Goal: Task Accomplishment & Management: Manage account settings

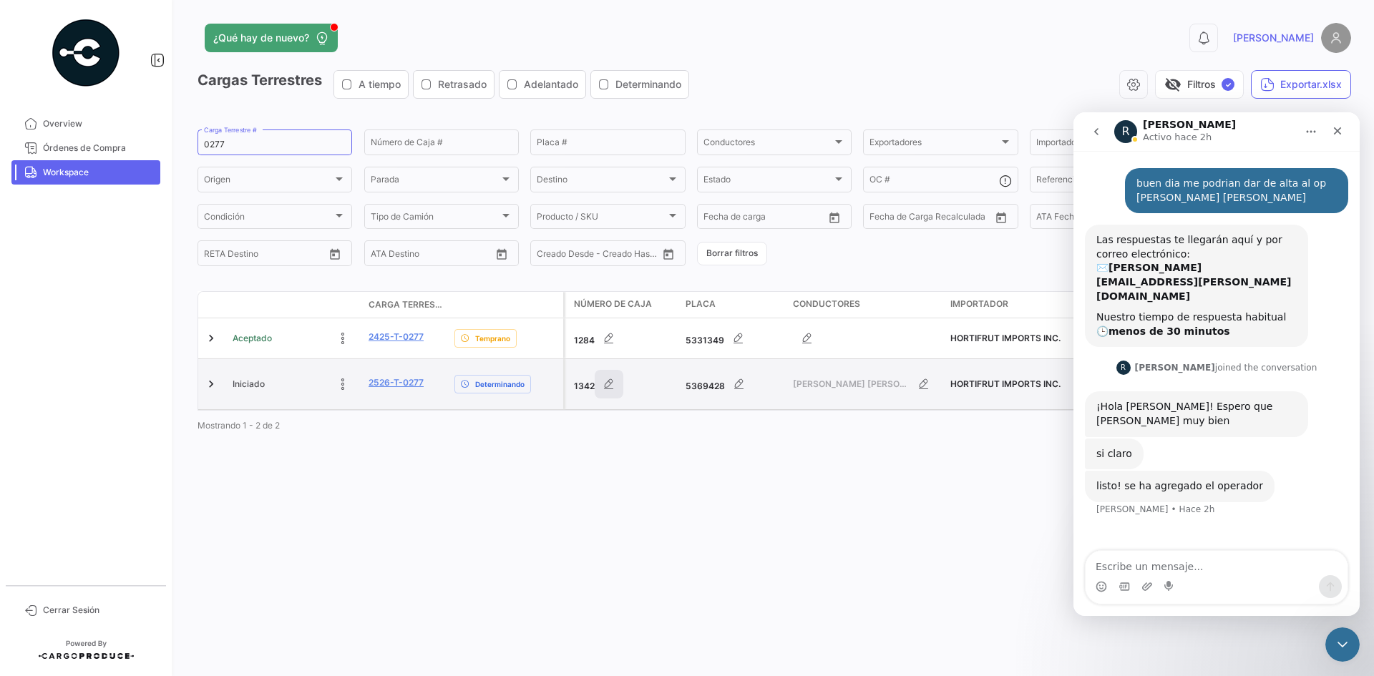
click at [603, 389] on button "button" at bounding box center [609, 384] width 29 height 29
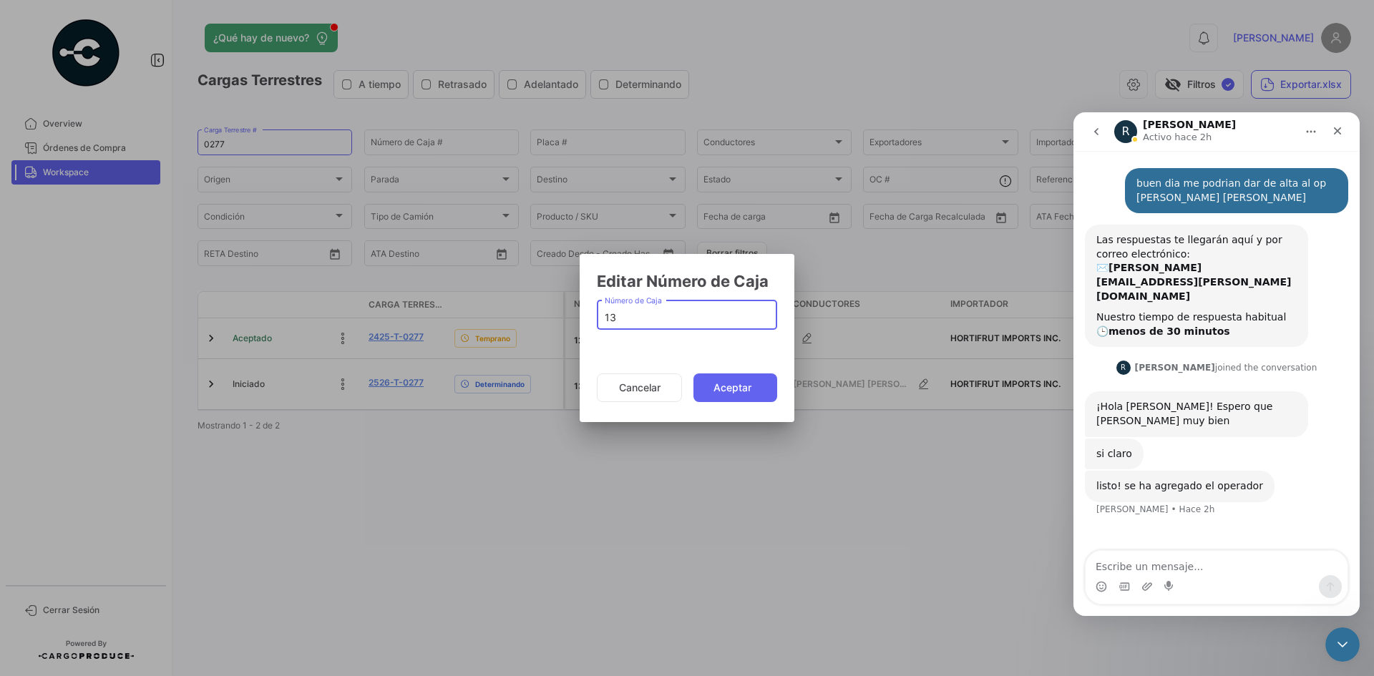
type input "1"
type input "1354"
click at [741, 391] on button "Aceptar" at bounding box center [735, 388] width 84 height 29
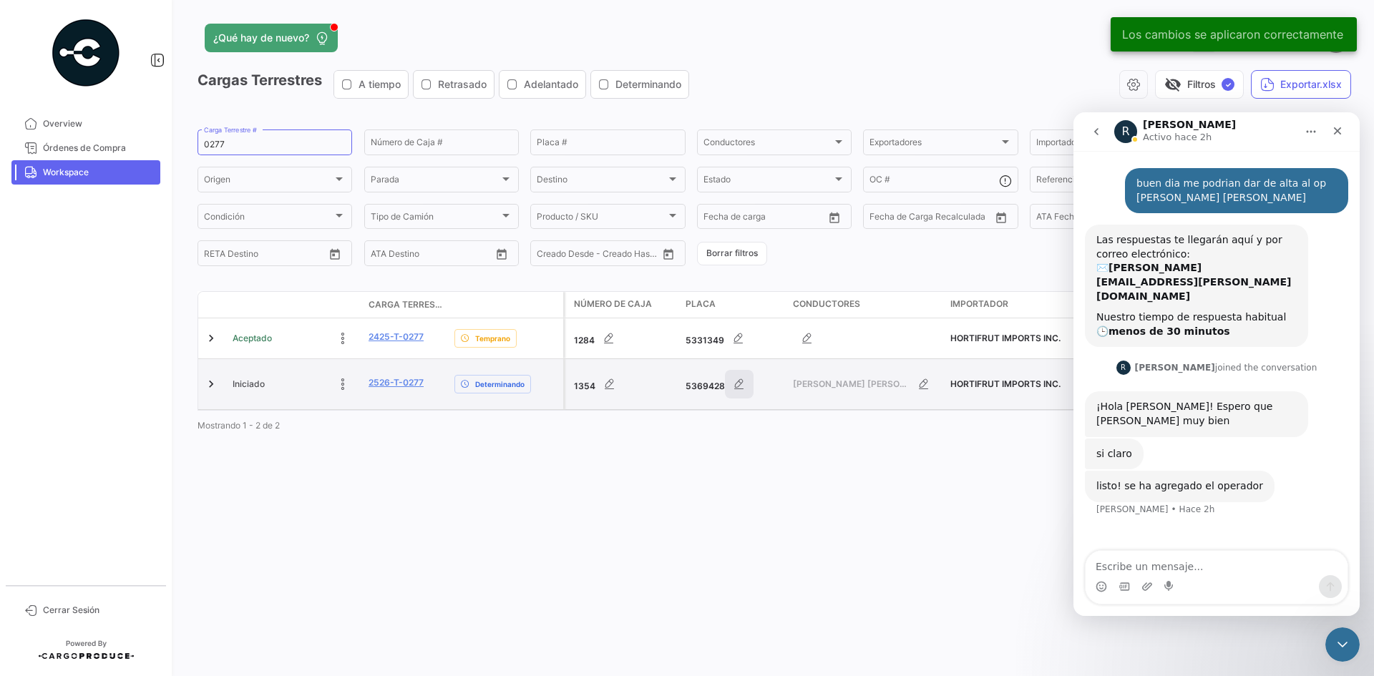
click at [733, 387] on icon "button" at bounding box center [739, 384] width 14 height 14
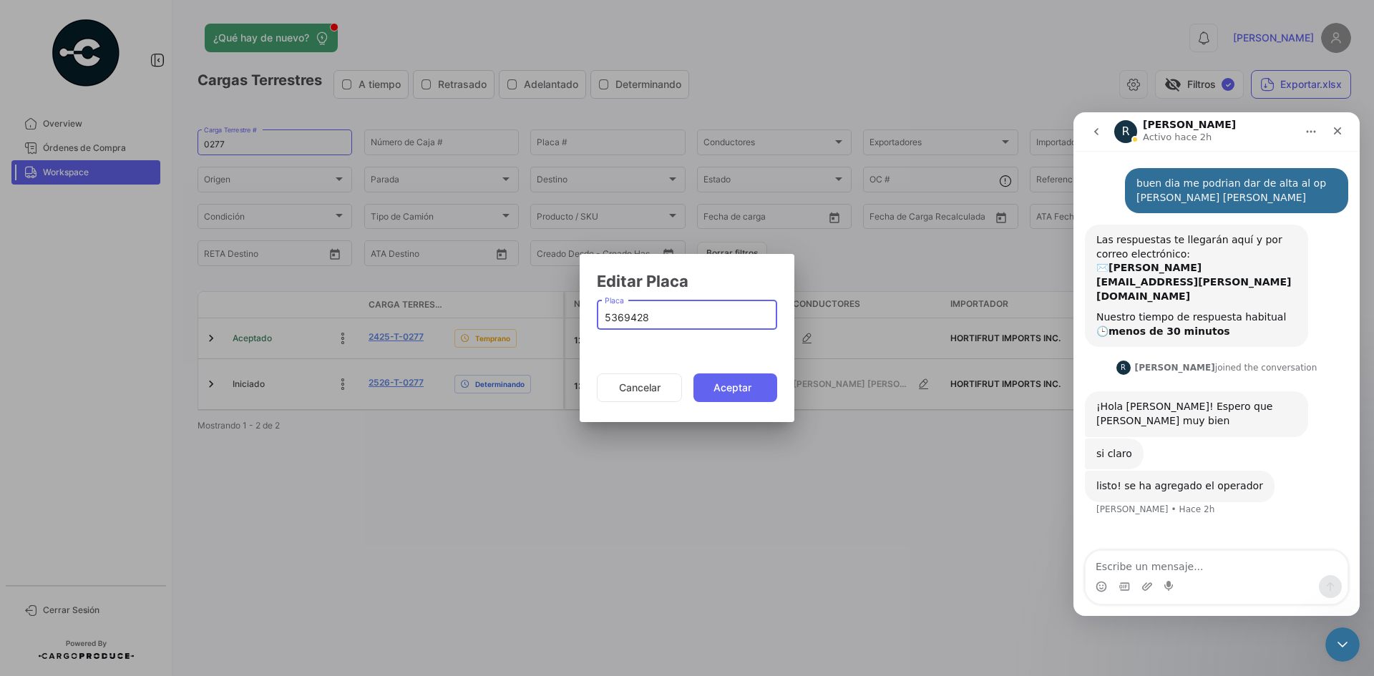
drag, startPoint x: 648, startPoint y: 317, endPoint x: 524, endPoint y: 328, distance: 123.6
click at [524, 328] on div "Editar Placa 5369428 Placa Cancelar Aceptar" at bounding box center [687, 338] width 1374 height 676
paste input "5"
type input "5369425"
click at [727, 377] on button "Aceptar" at bounding box center [735, 388] width 84 height 29
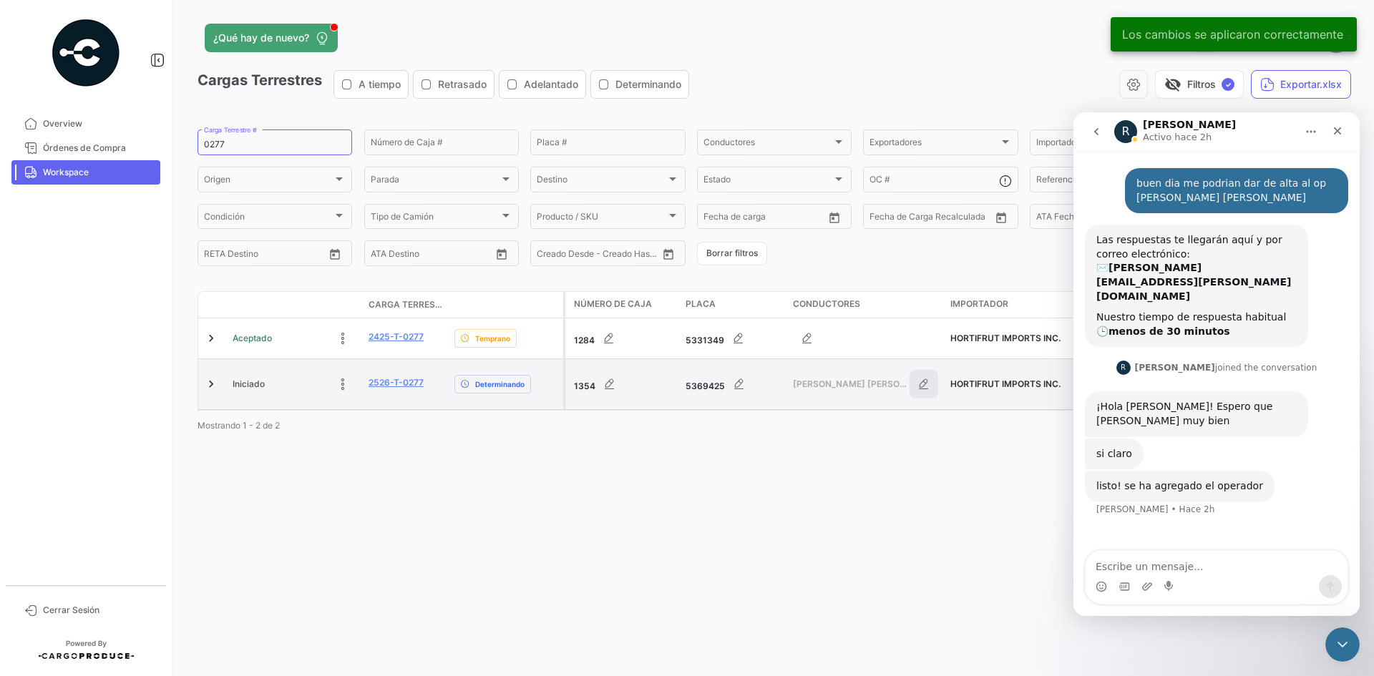
click at [922, 386] on icon "button" at bounding box center [924, 384] width 14 height 14
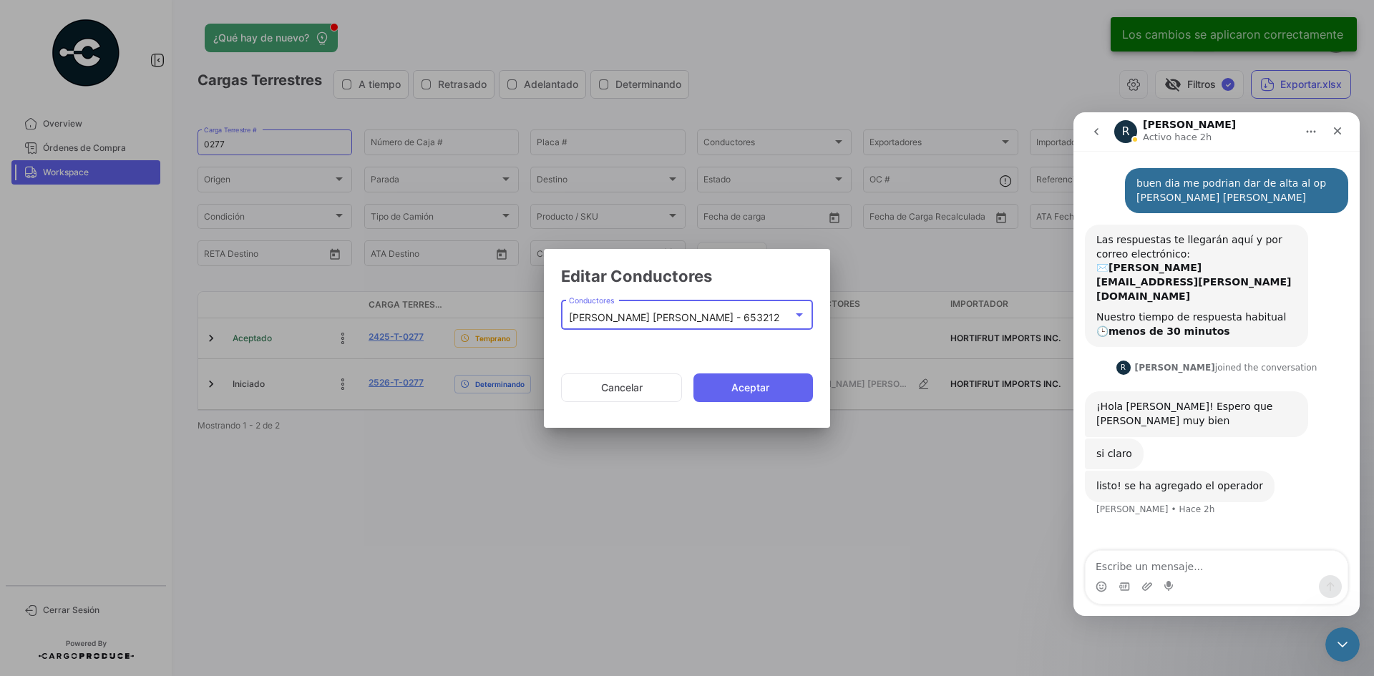
click at [720, 316] on mat-select-trigger "[PERSON_NAME] [PERSON_NAME] - 653212" at bounding box center [674, 317] width 210 height 12
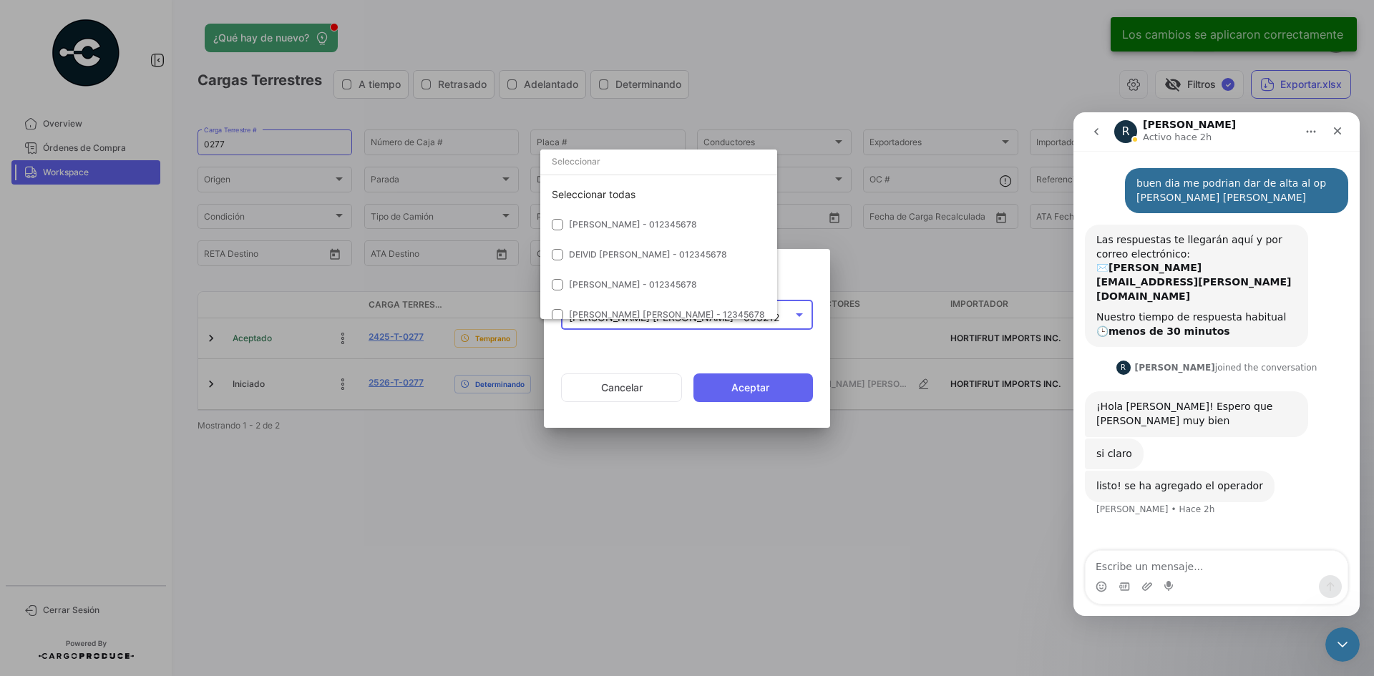
scroll to position [4437, 0]
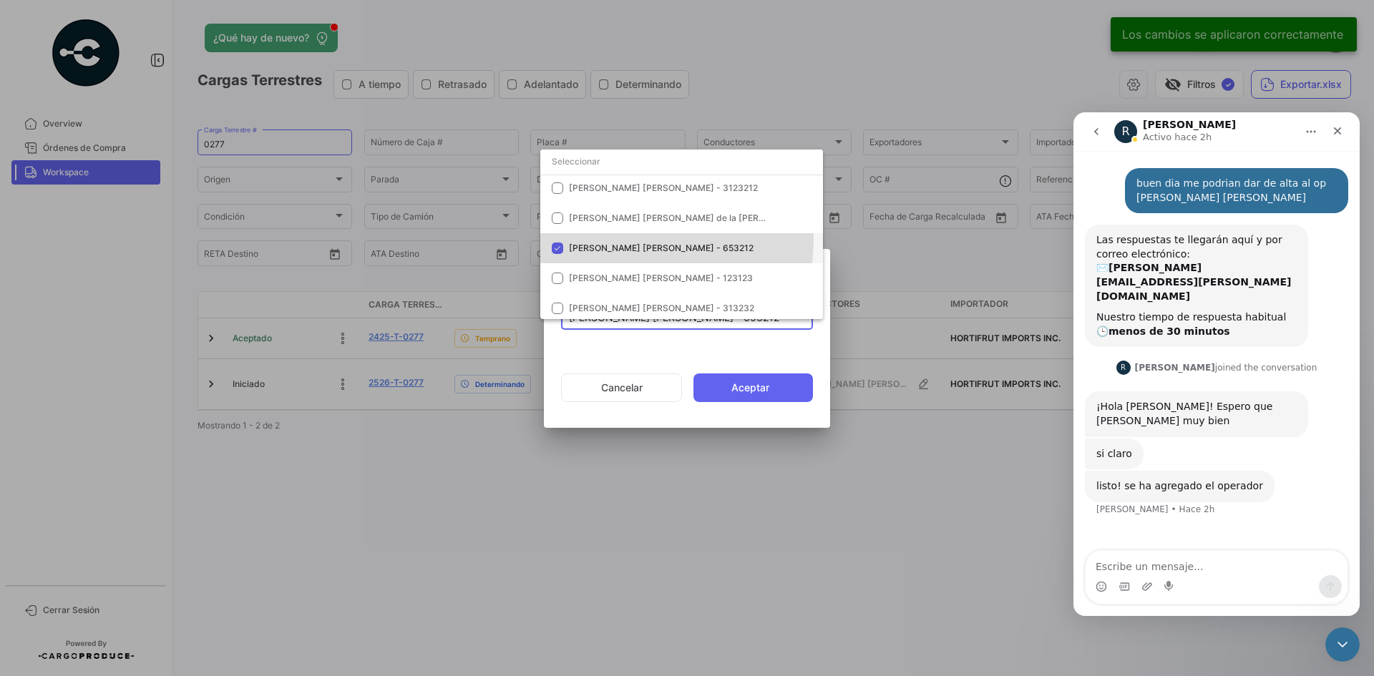
click at [609, 238] on mat-option "[PERSON_NAME] [PERSON_NAME] - 653212" at bounding box center [681, 248] width 283 height 30
click at [602, 165] on input "dropdown search" at bounding box center [681, 162] width 283 height 26
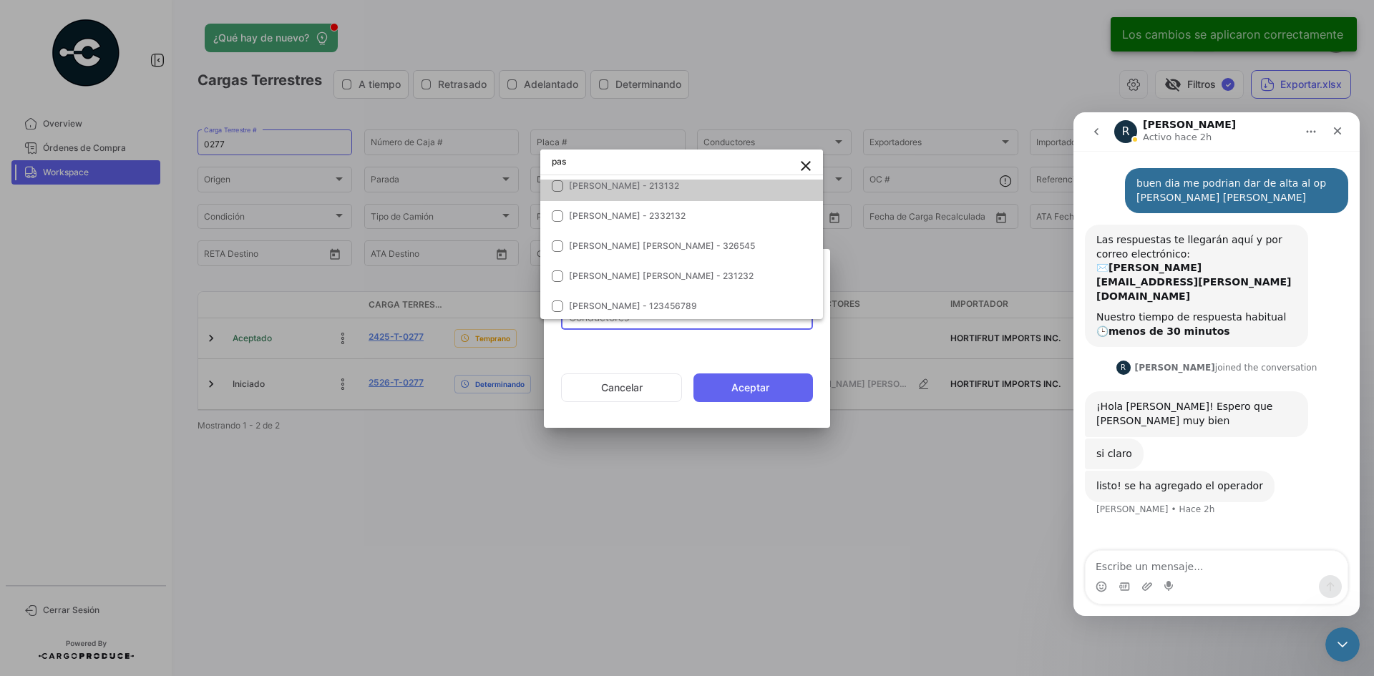
scroll to position [4, 0]
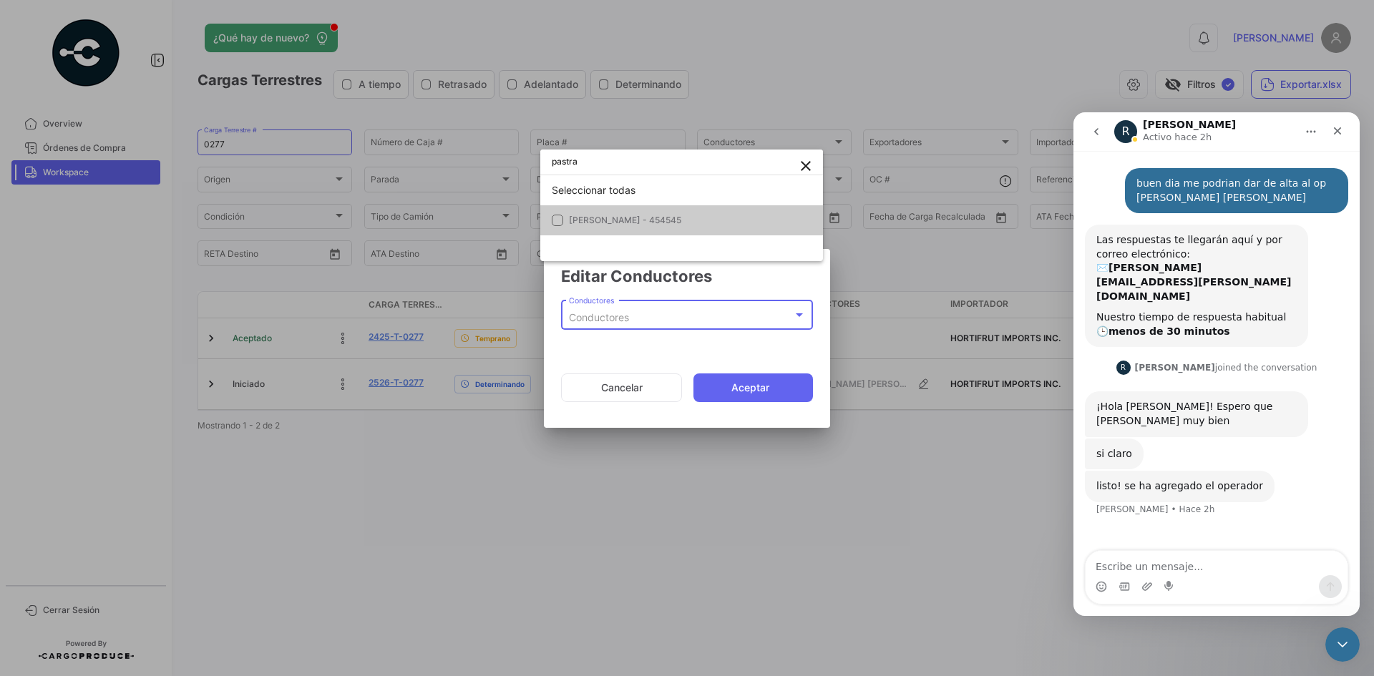
type input "pastra"
click at [687, 208] on mat-option "[PERSON_NAME] - 454545" at bounding box center [681, 220] width 283 height 30
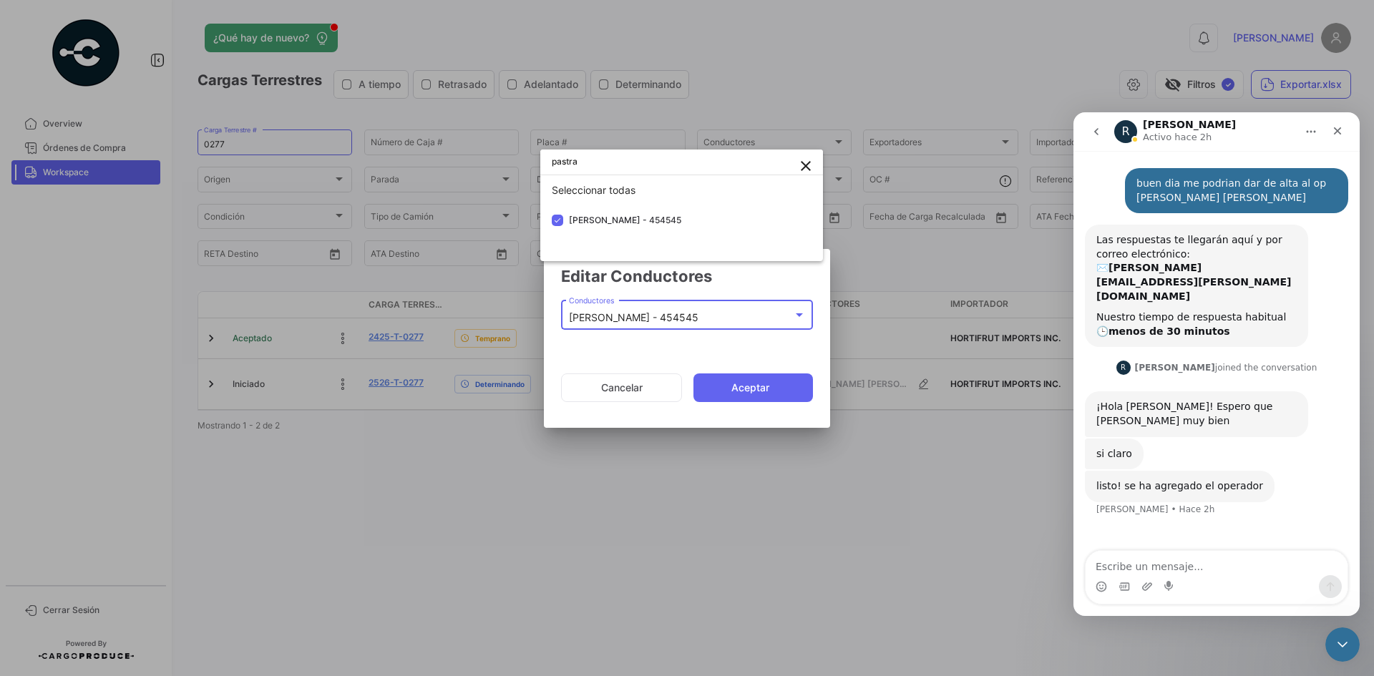
click at [747, 392] on div at bounding box center [687, 338] width 1374 height 676
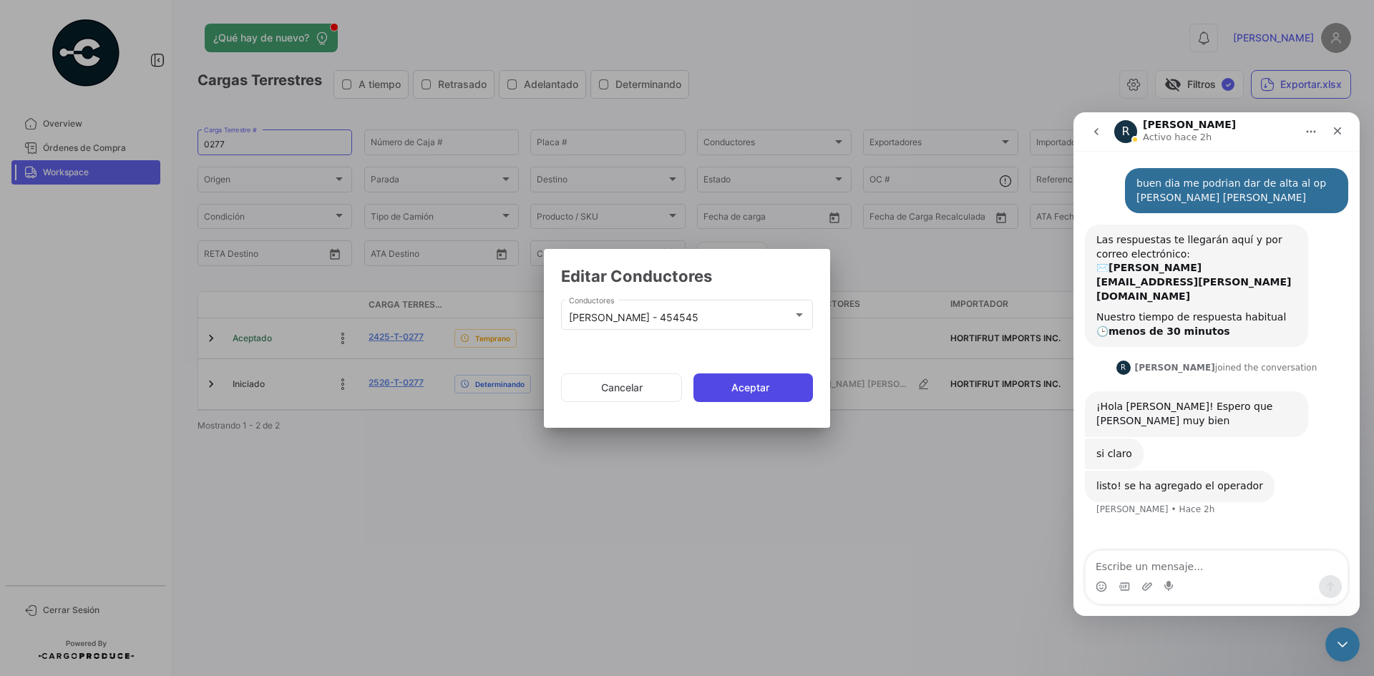
click at [744, 382] on button "Aceptar" at bounding box center [752, 388] width 119 height 29
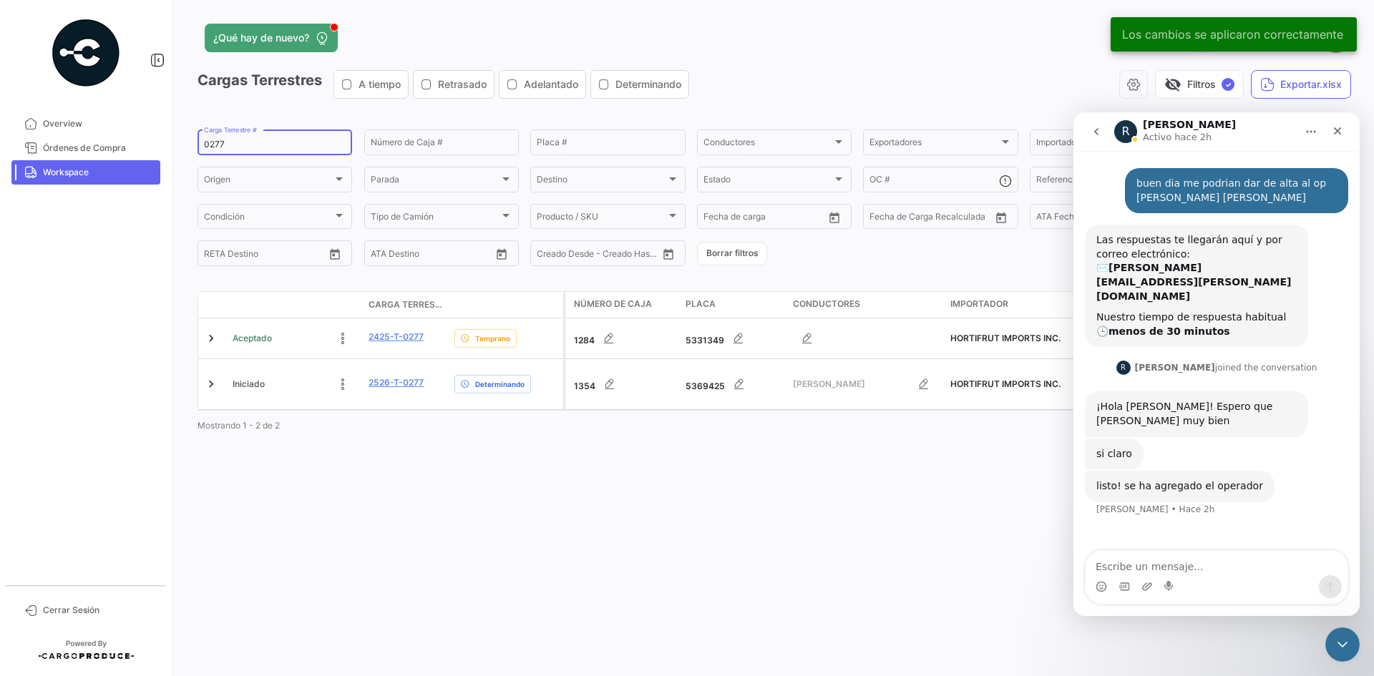
click at [213, 150] on input "0277" at bounding box center [275, 145] width 142 height 10
paste input "83"
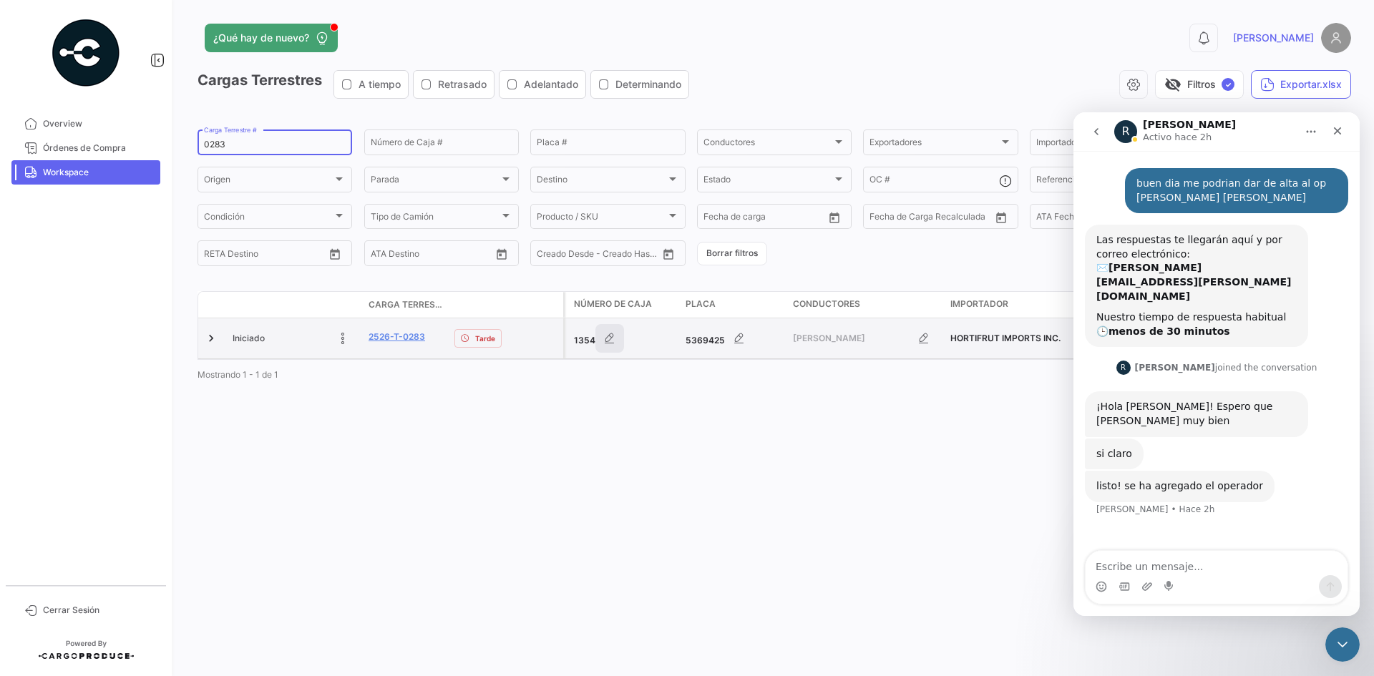
type input "0283"
click at [605, 347] on button "button" at bounding box center [609, 338] width 29 height 29
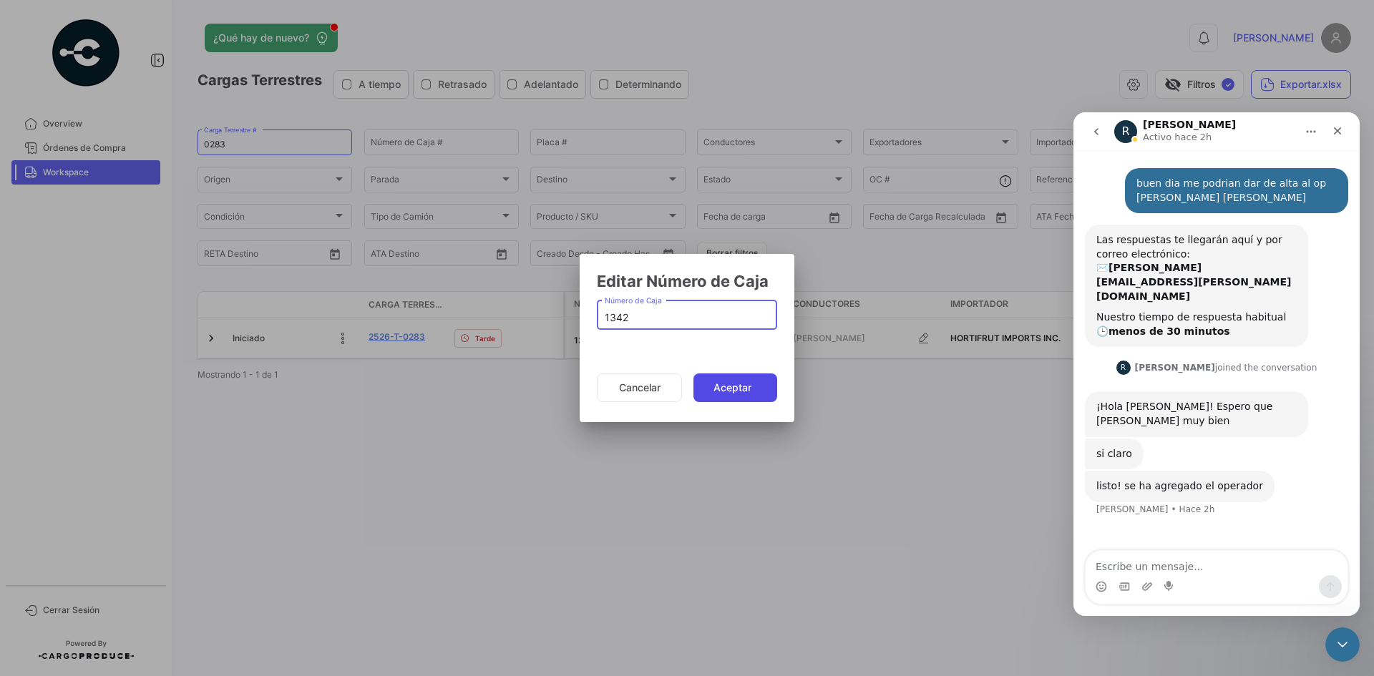
type input "1342"
click at [722, 397] on button "Aceptar" at bounding box center [735, 388] width 84 height 29
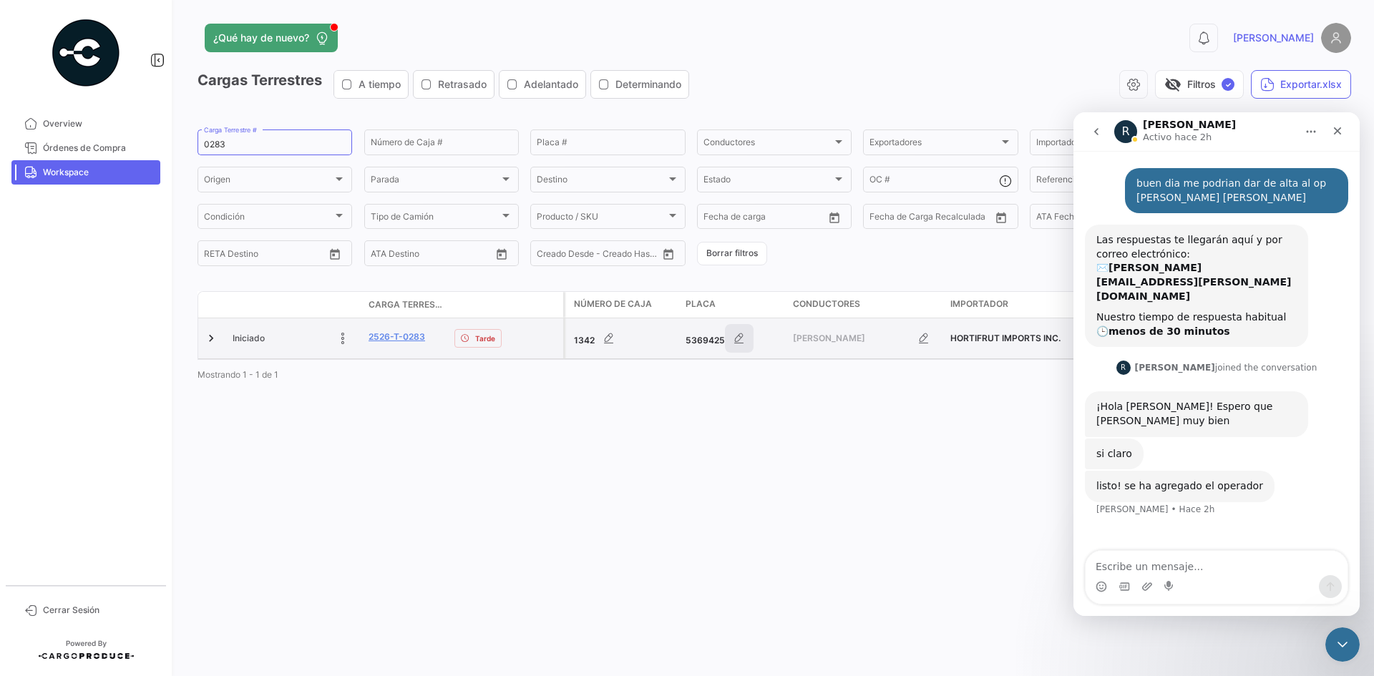
click at [740, 341] on icon "button" at bounding box center [739, 338] width 14 height 14
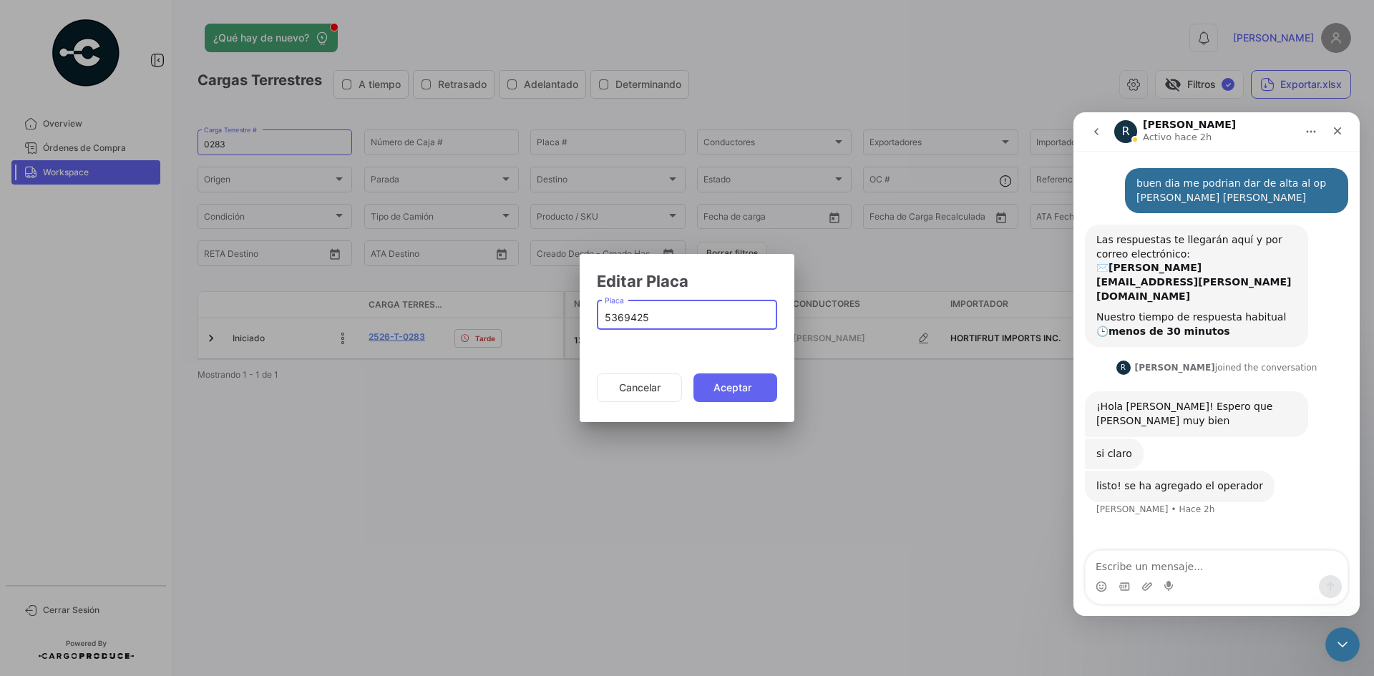
drag, startPoint x: 660, startPoint y: 314, endPoint x: 501, endPoint y: 340, distance: 160.9
click at [501, 340] on div "Editar Placa 5369425 Placa Cancelar Aceptar" at bounding box center [687, 338] width 1374 height 676
type input "5369428"
click at [741, 391] on button "Aceptar" at bounding box center [735, 388] width 84 height 29
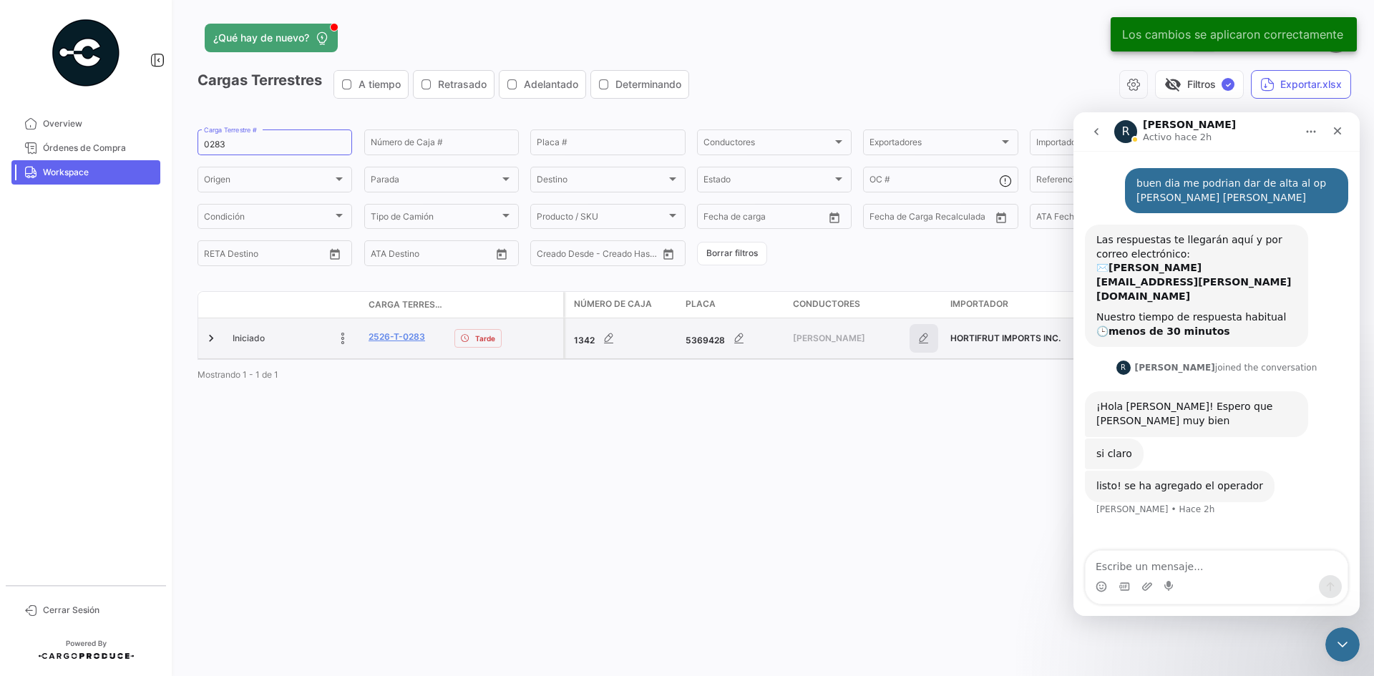
click at [927, 341] on icon "button" at bounding box center [924, 338] width 14 height 14
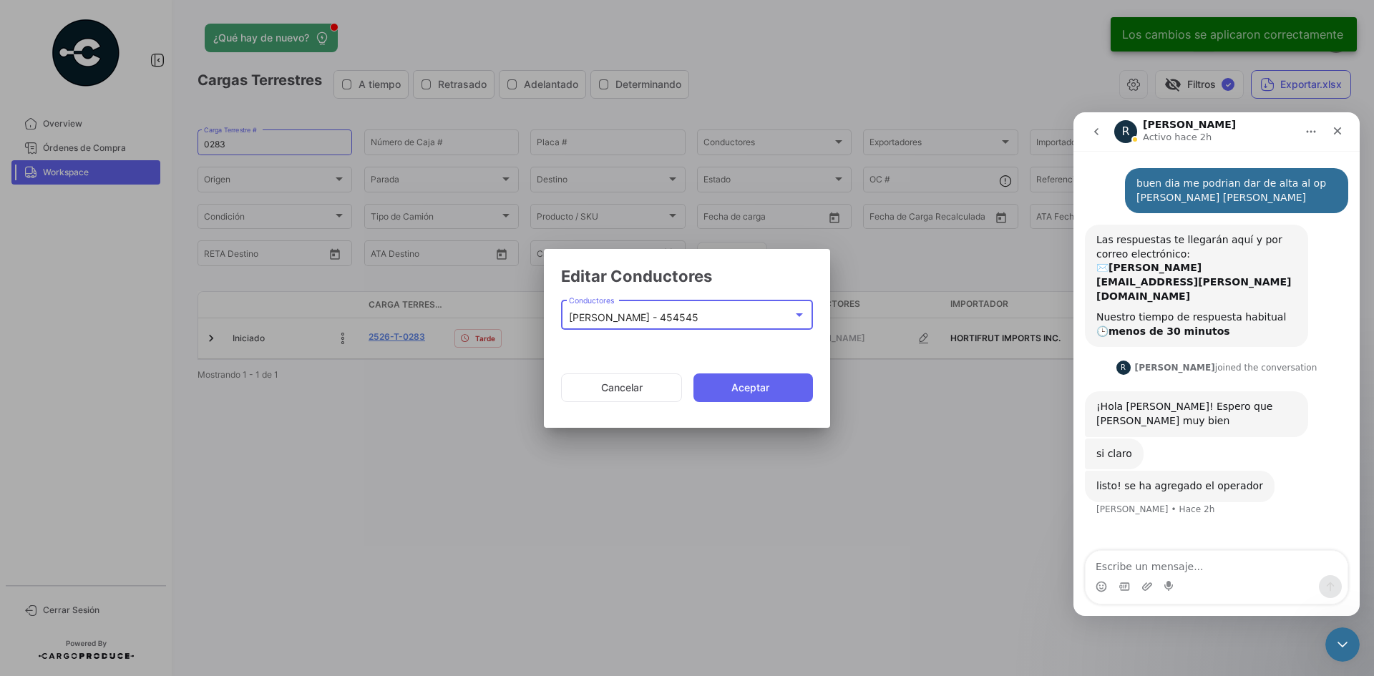
click at [698, 316] on mat-select-trigger "[PERSON_NAME] - 454545" at bounding box center [634, 317] width 130 height 12
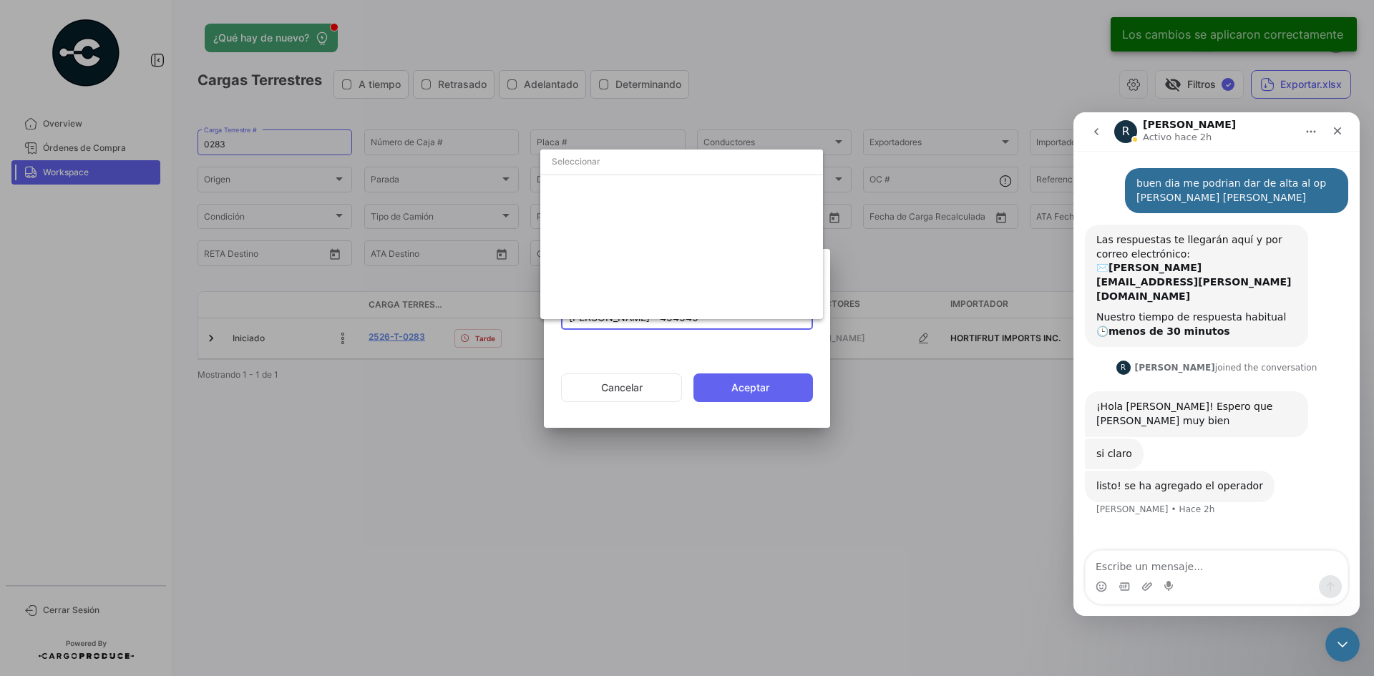
scroll to position [2930, 0]
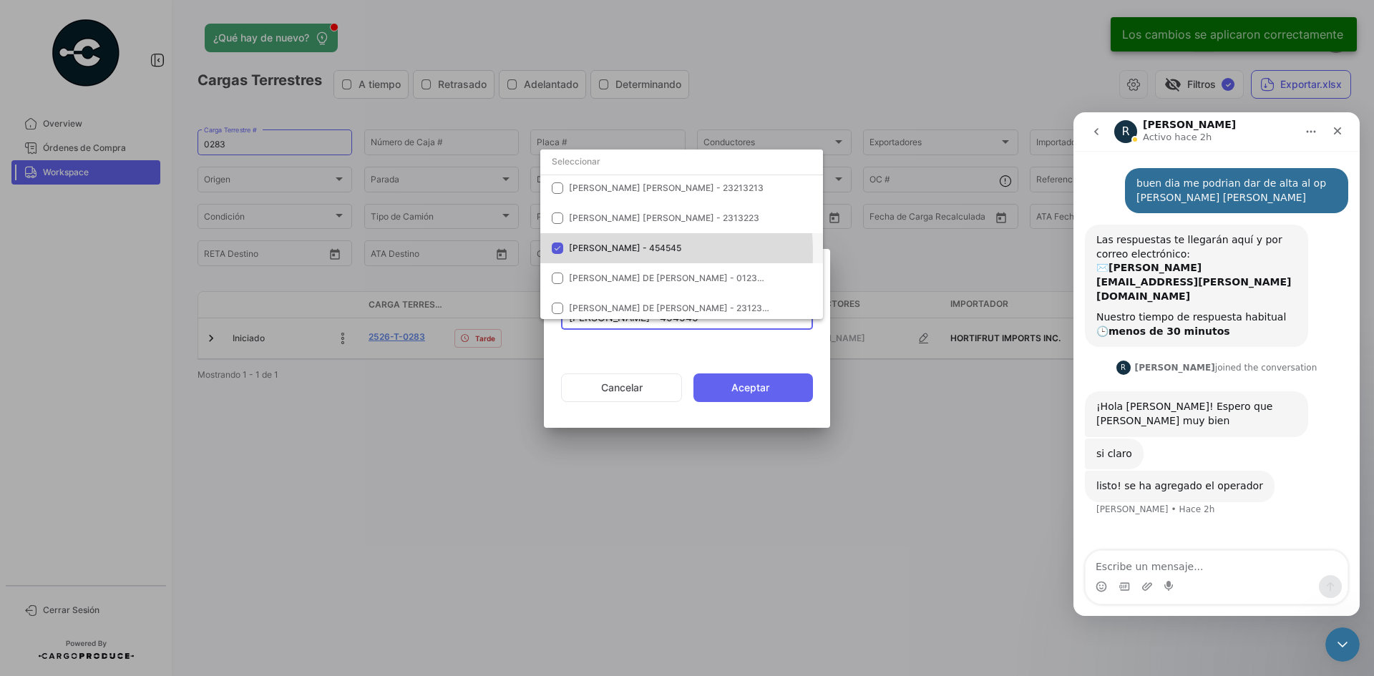
click at [577, 253] on span "[PERSON_NAME] - 454545" at bounding box center [625, 248] width 112 height 11
click at [600, 169] on input "dropdown search" at bounding box center [681, 162] width 283 height 26
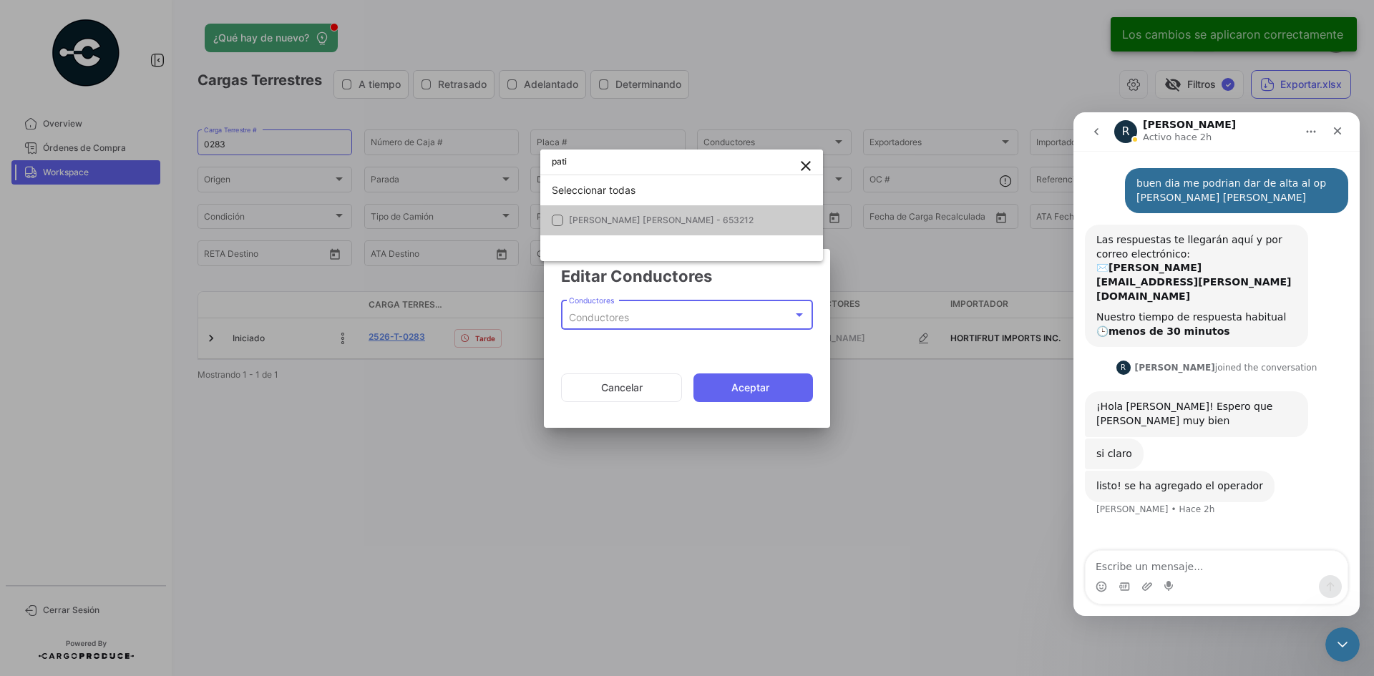
scroll to position [4, 0]
type input "pati"
drag, startPoint x: 641, startPoint y: 221, endPoint x: 651, endPoint y: 224, distance: 10.4
click at [641, 221] on span "[PERSON_NAME] [PERSON_NAME] - 653212" at bounding box center [661, 220] width 185 height 11
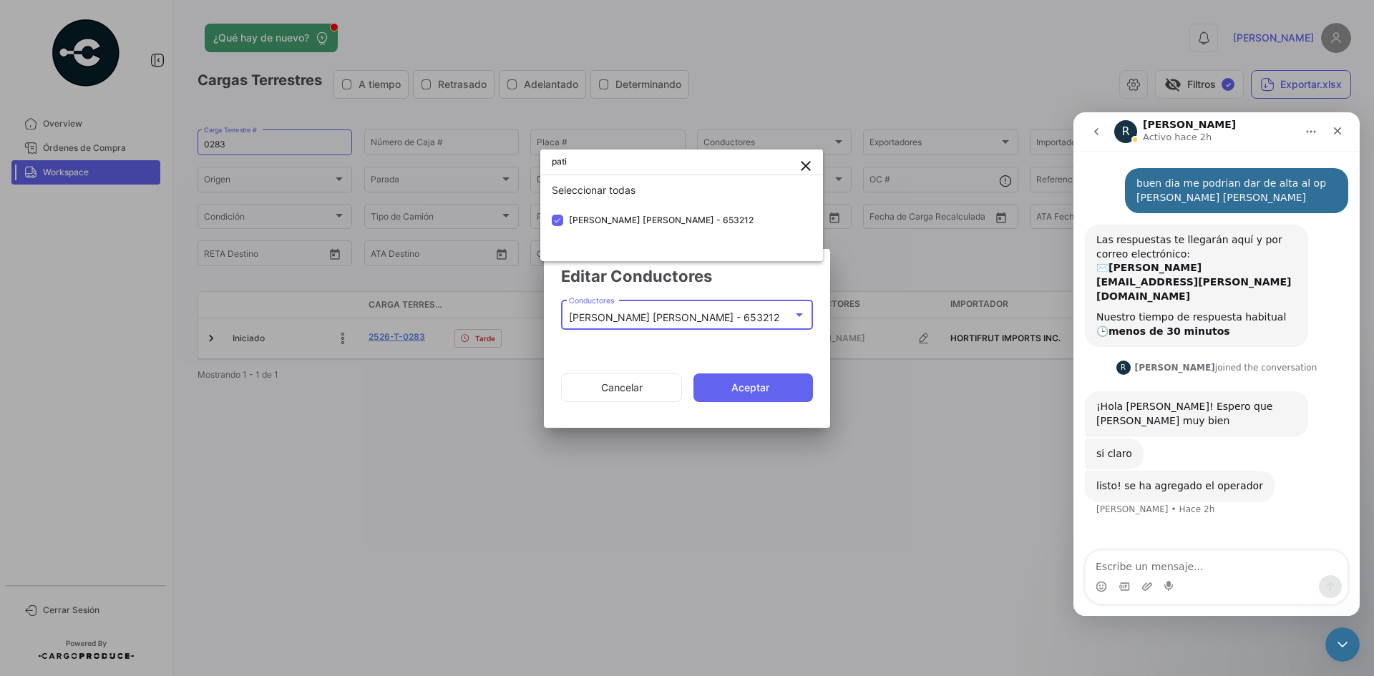
click at [739, 396] on div at bounding box center [687, 338] width 1374 height 676
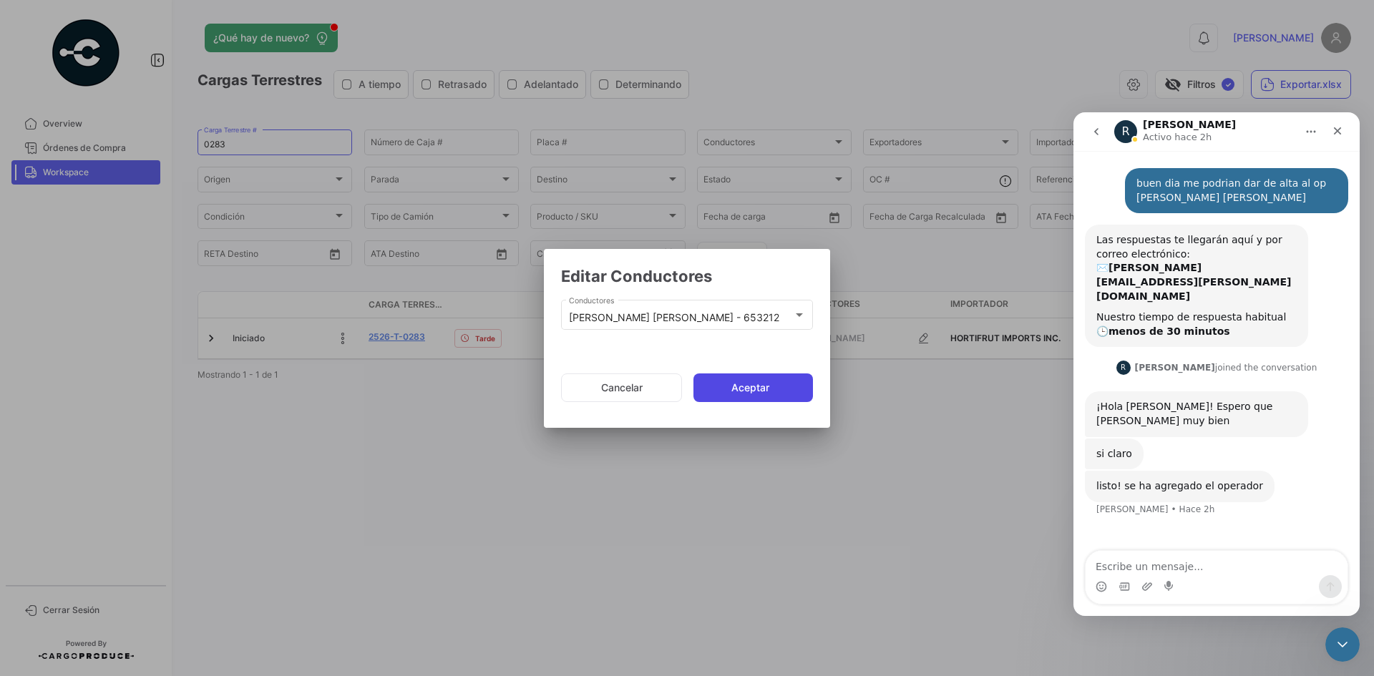
click at [743, 386] on button "Aceptar" at bounding box center [752, 388] width 119 height 29
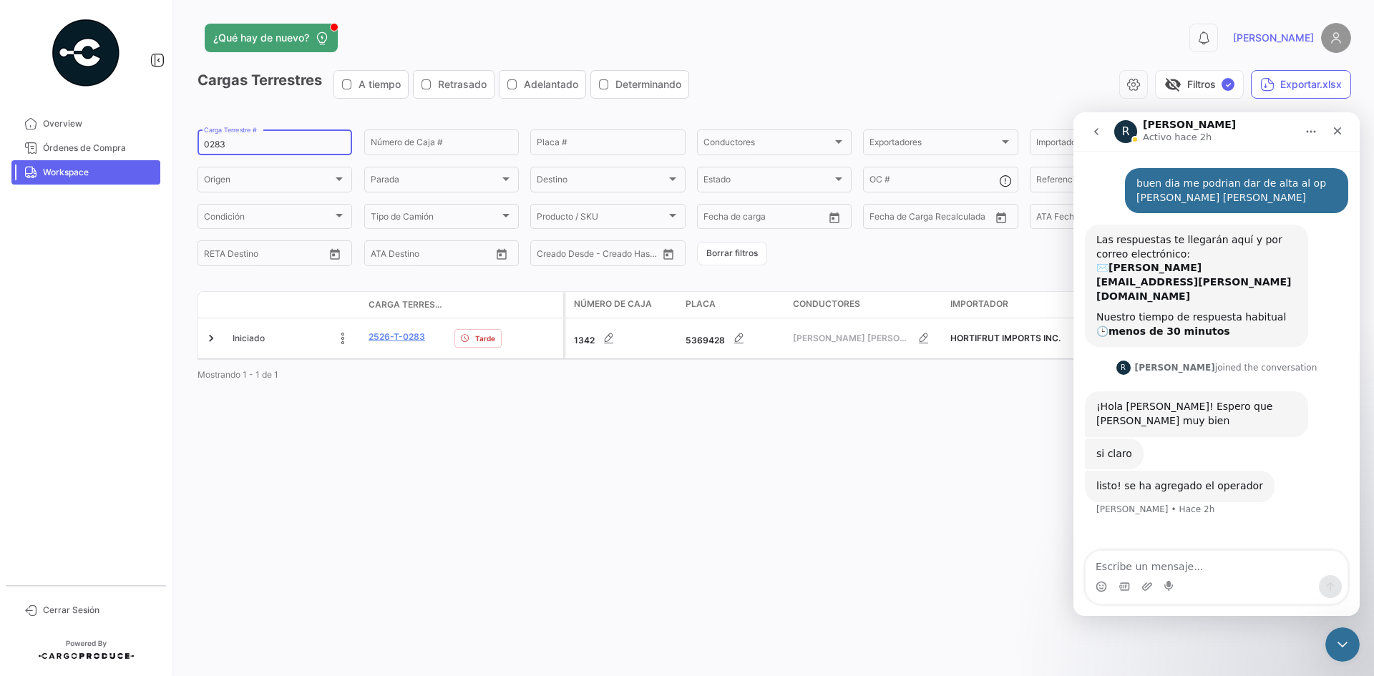
click at [213, 143] on input "0283" at bounding box center [275, 145] width 142 height 10
type input "0379"
click at [339, 344] on icon at bounding box center [343, 343] width 14 height 14
click at [241, 345] on div at bounding box center [295, 343] width 125 height 29
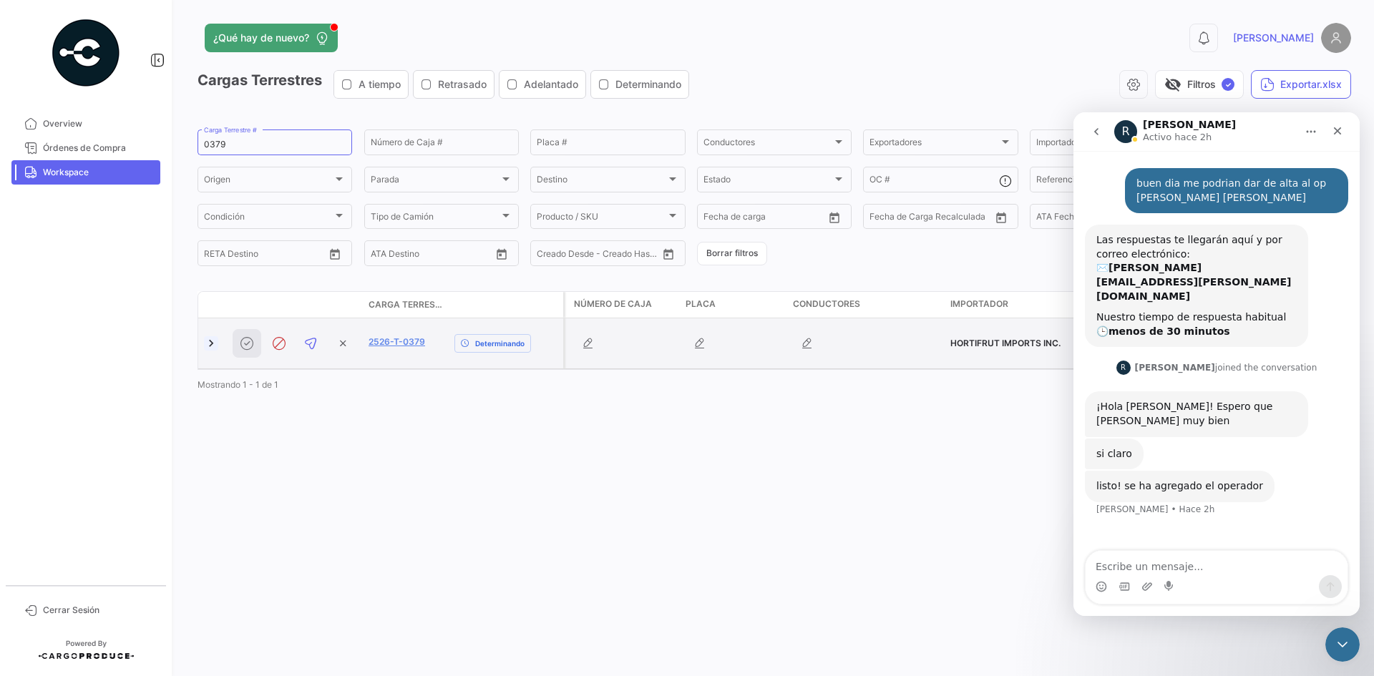
click at [215, 346] on link at bounding box center [211, 343] width 14 height 14
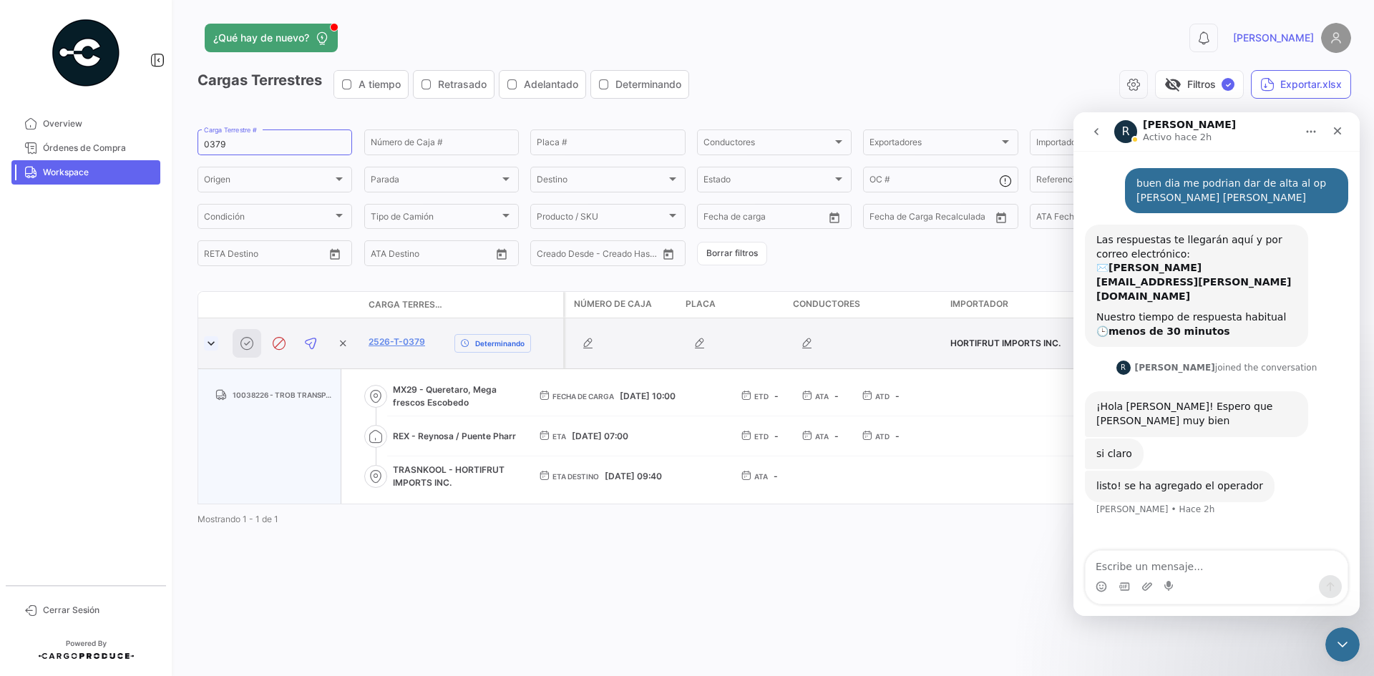
click at [215, 348] on link at bounding box center [211, 343] width 14 height 14
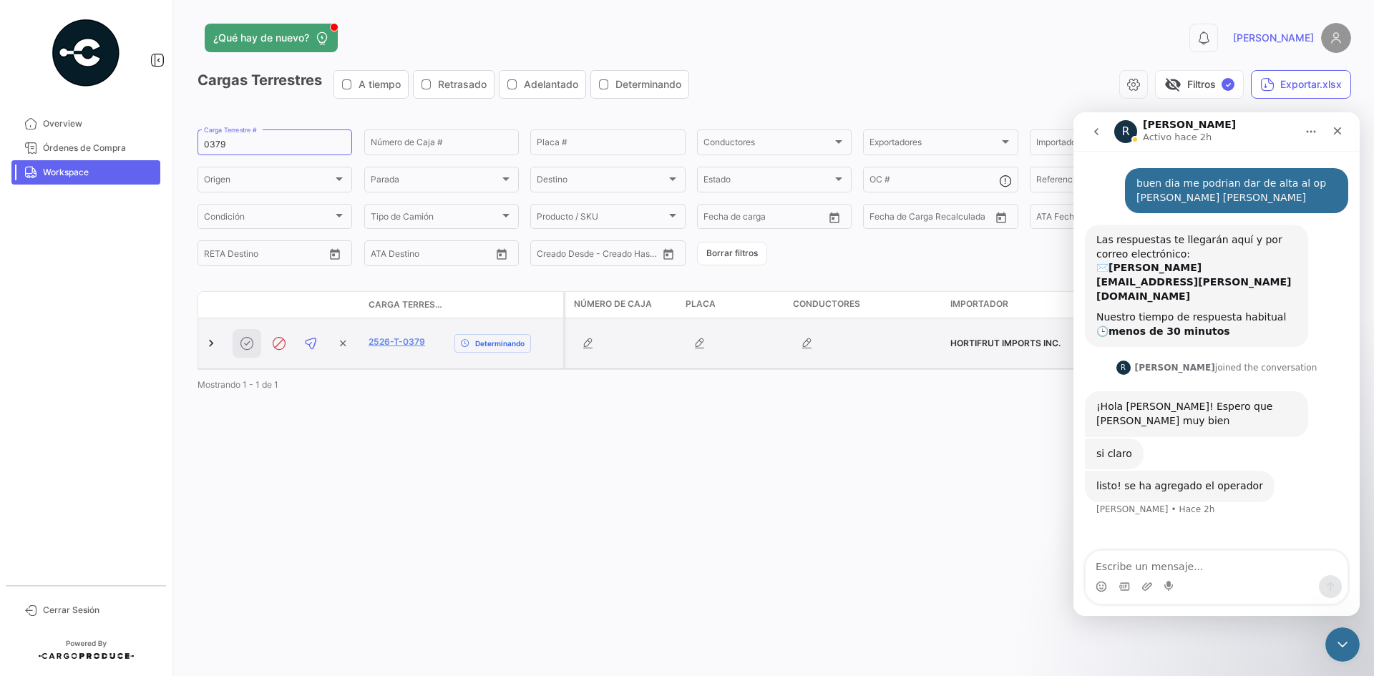
click at [245, 345] on div at bounding box center [295, 343] width 125 height 29
click at [341, 346] on icon at bounding box center [343, 343] width 20 height 20
click at [104, 170] on span "Workspace" at bounding box center [99, 172] width 112 height 13
click at [245, 142] on input "0379" at bounding box center [275, 145] width 142 height 10
click at [343, 340] on icon at bounding box center [343, 343] width 14 height 14
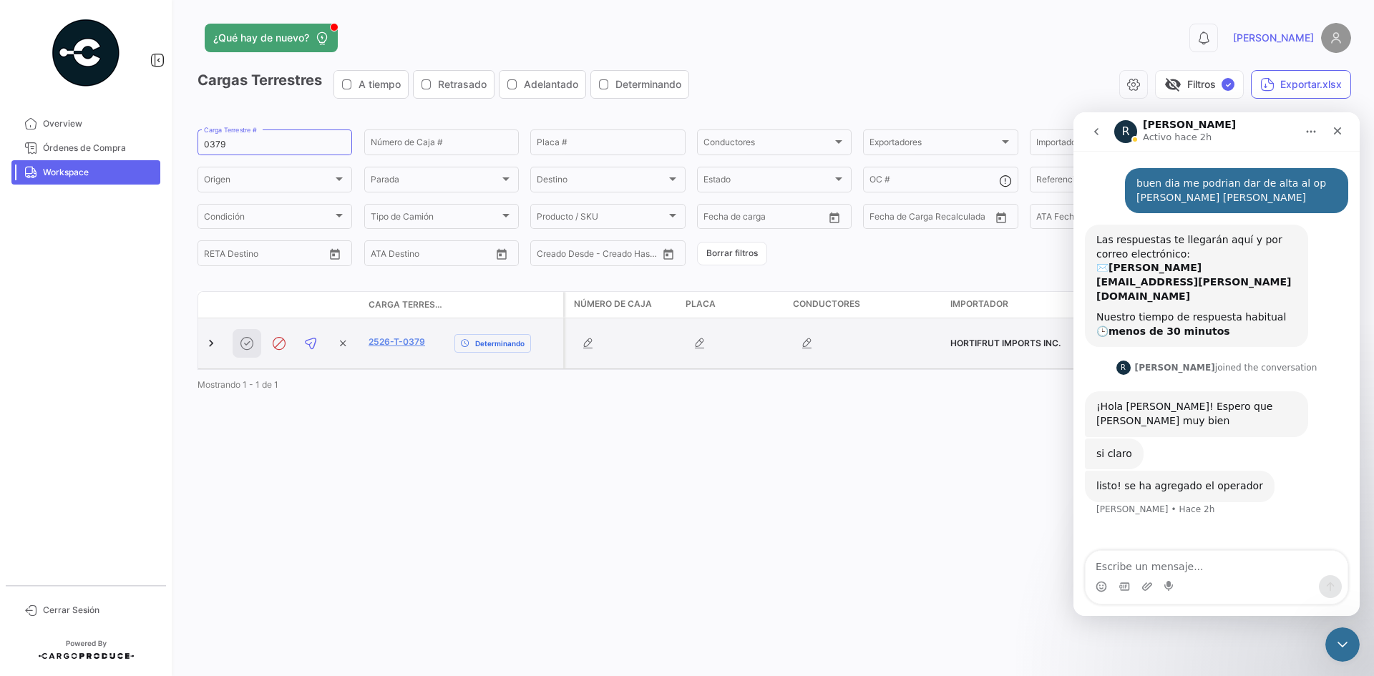
click at [244, 346] on div at bounding box center [295, 343] width 125 height 29
click at [245, 346] on div at bounding box center [295, 343] width 125 height 29
click at [211, 343] on link at bounding box center [211, 343] width 14 height 14
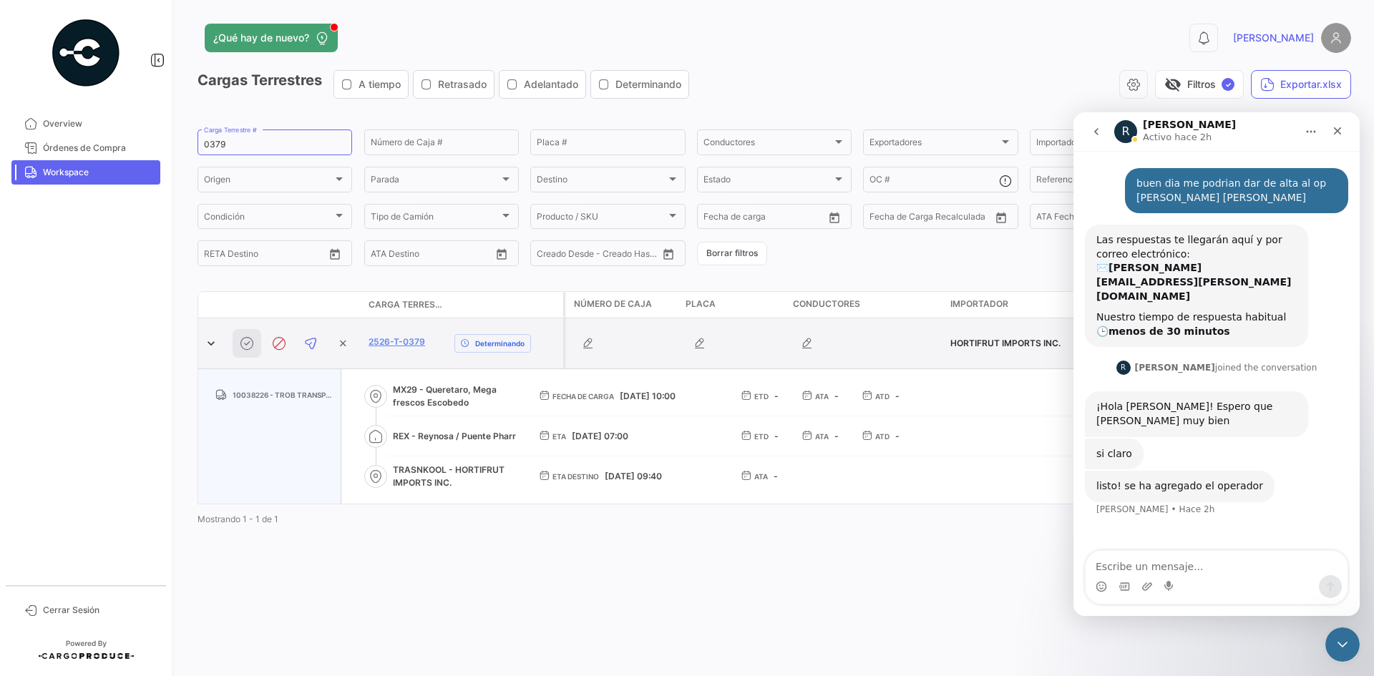
click at [245, 343] on div at bounding box center [295, 343] width 125 height 29
click at [250, 343] on div at bounding box center [295, 343] width 125 height 29
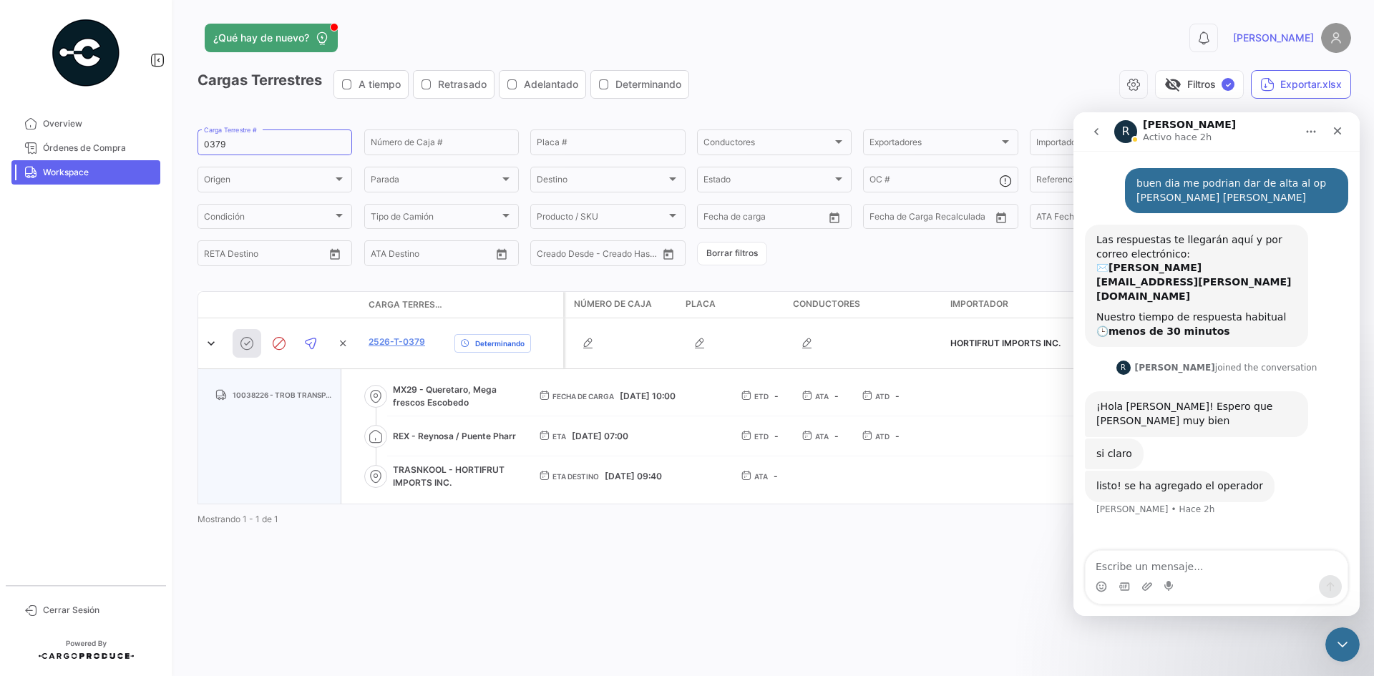
click at [87, 184] on link "Workspace" at bounding box center [85, 172] width 149 height 24
